Goal: Obtain resource: Download file/media

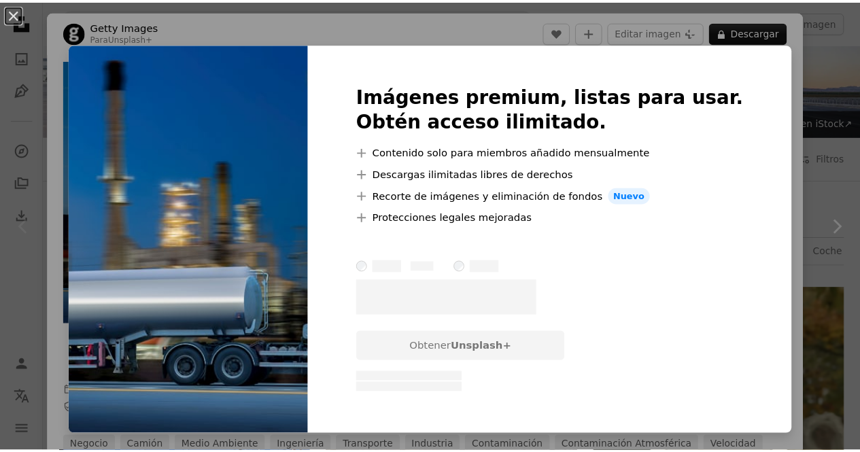
scroll to position [0, 459]
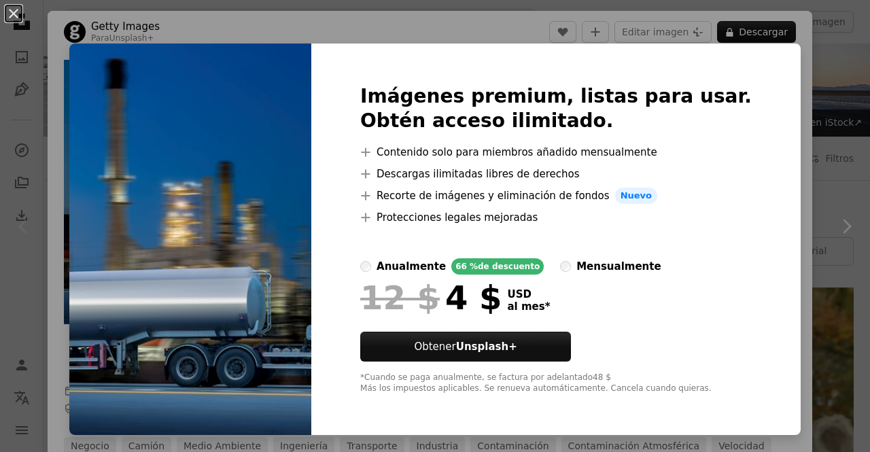
click at [802, 149] on div "An X shape Imágenes premium, listas para usar. Obtén acceso ilimitado. A plus s…" at bounding box center [435, 226] width 870 height 452
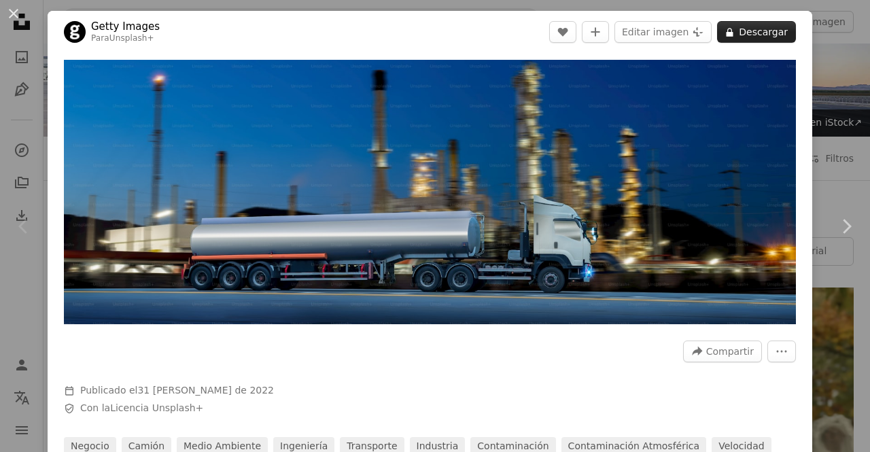
click at [756, 34] on button "A lock Descargar" at bounding box center [756, 32] width 79 height 22
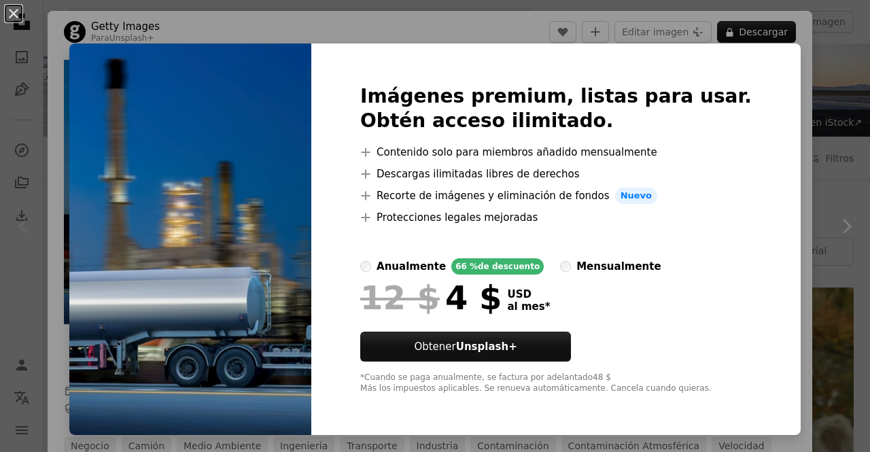
click at [784, 130] on div "An X shape Imágenes premium, listas para usar. Obtén acceso ilimitado. A plus s…" at bounding box center [435, 226] width 870 height 452
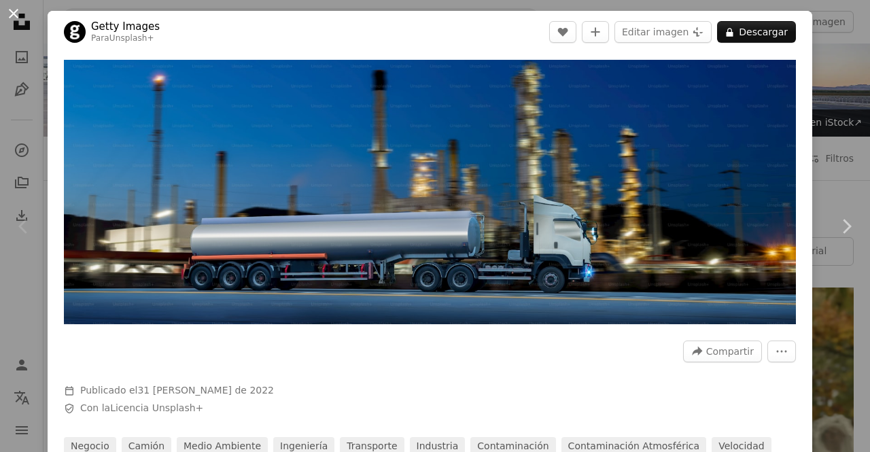
click at [14, 14] on button "An X shape" at bounding box center [13, 13] width 16 height 16
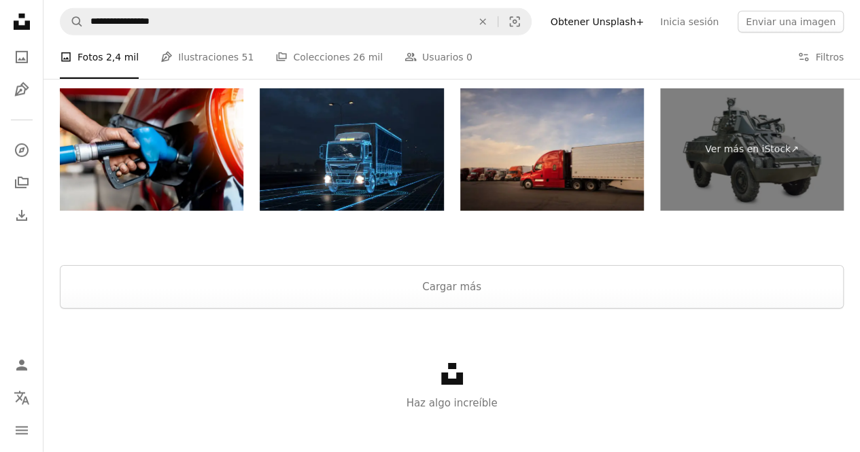
scroll to position [2189, 0]
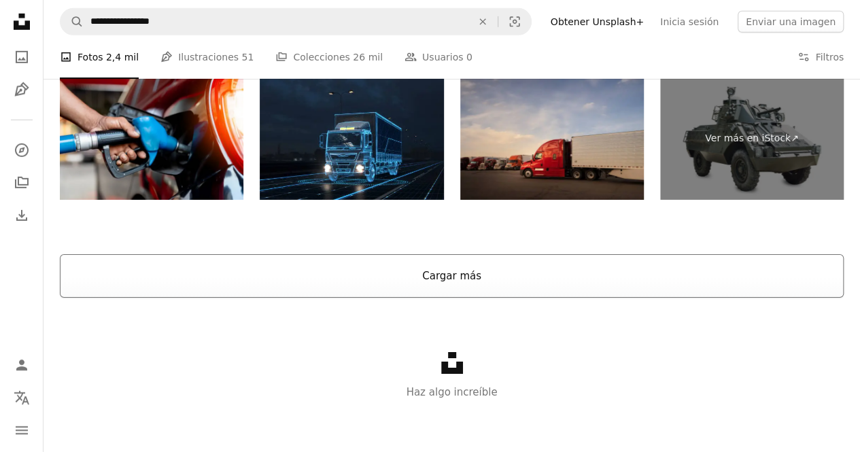
click at [477, 283] on button "Cargar más" at bounding box center [451, 275] width 783 height 43
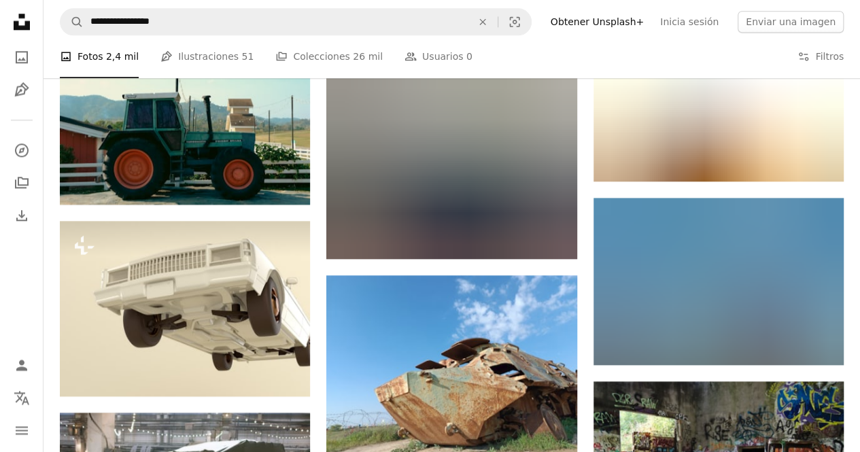
scroll to position [8579, 0]
